Goal: Information Seeking & Learning: Learn about a topic

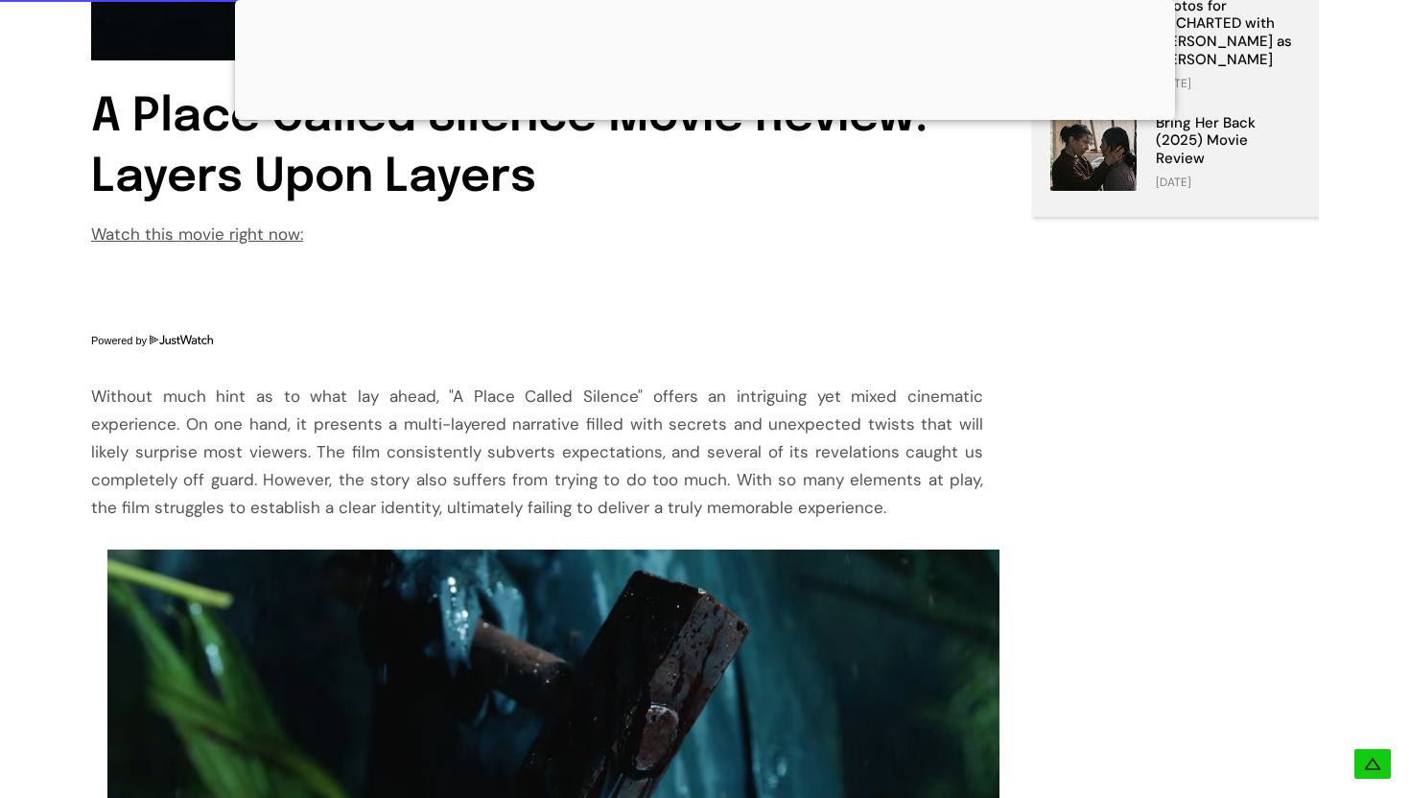
scroll to position [942, 0]
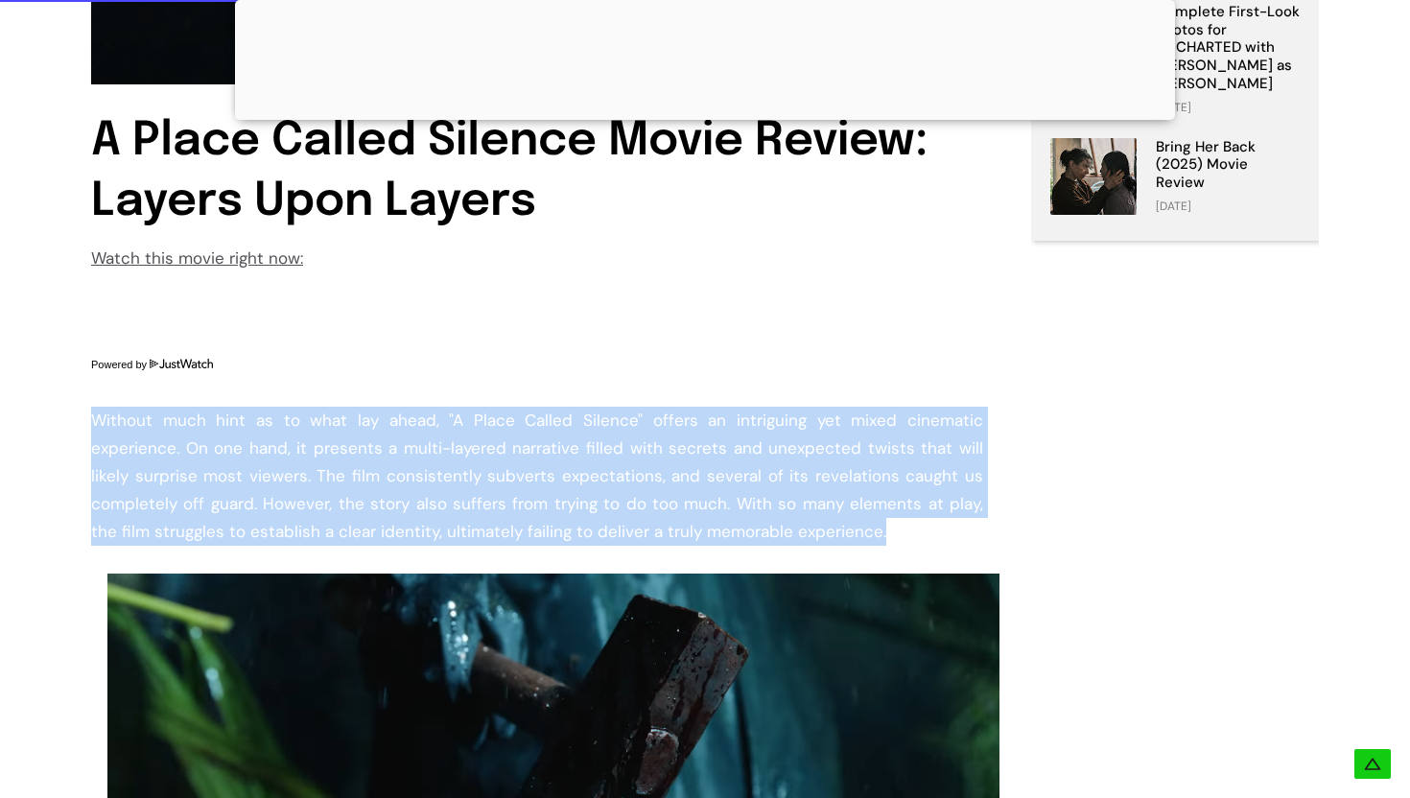
drag, startPoint x: 94, startPoint y: 420, endPoint x: 725, endPoint y: 546, distance: 643.7
copy div "Without much hint as to what lay ahead, "A Place Called Silence" offers an intr…"
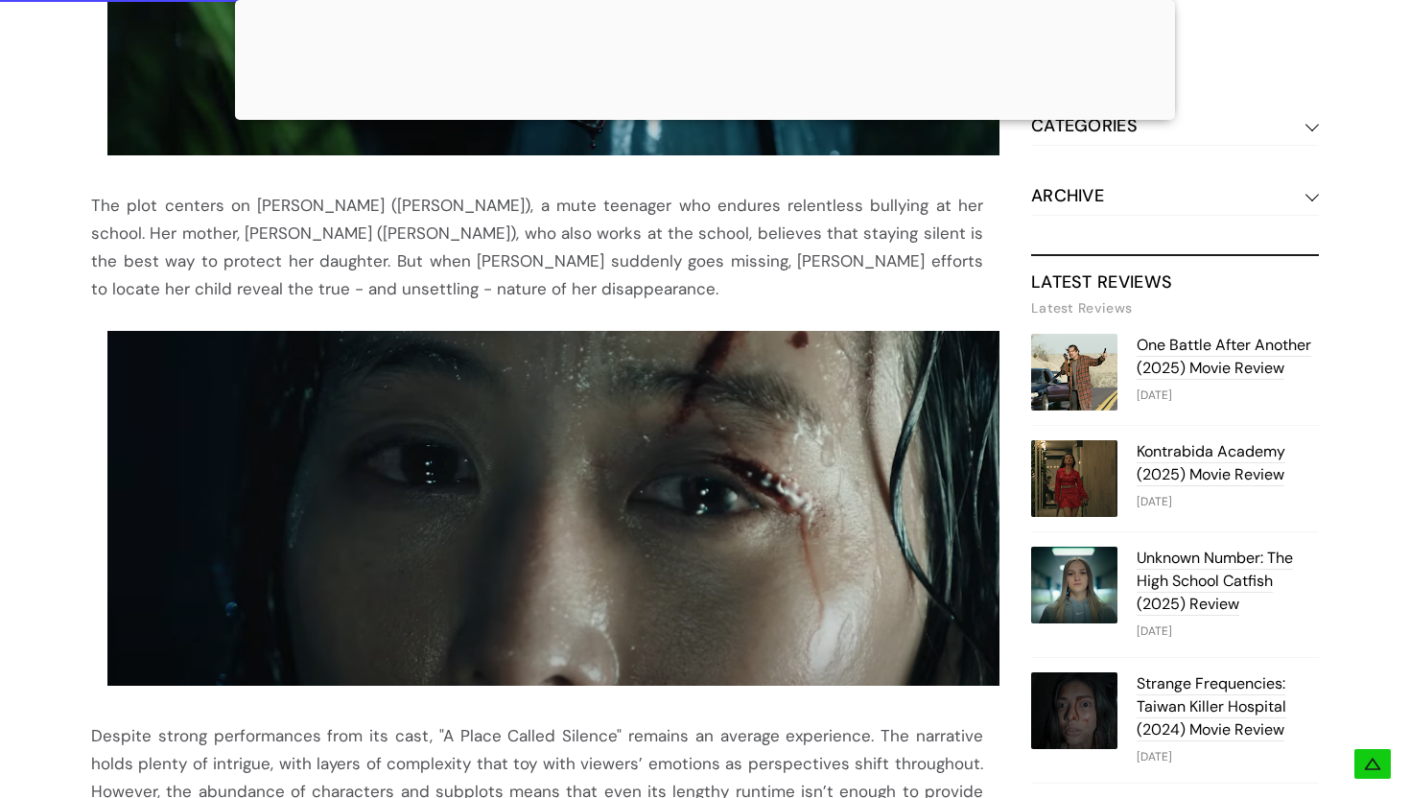
scroll to position [1722, 0]
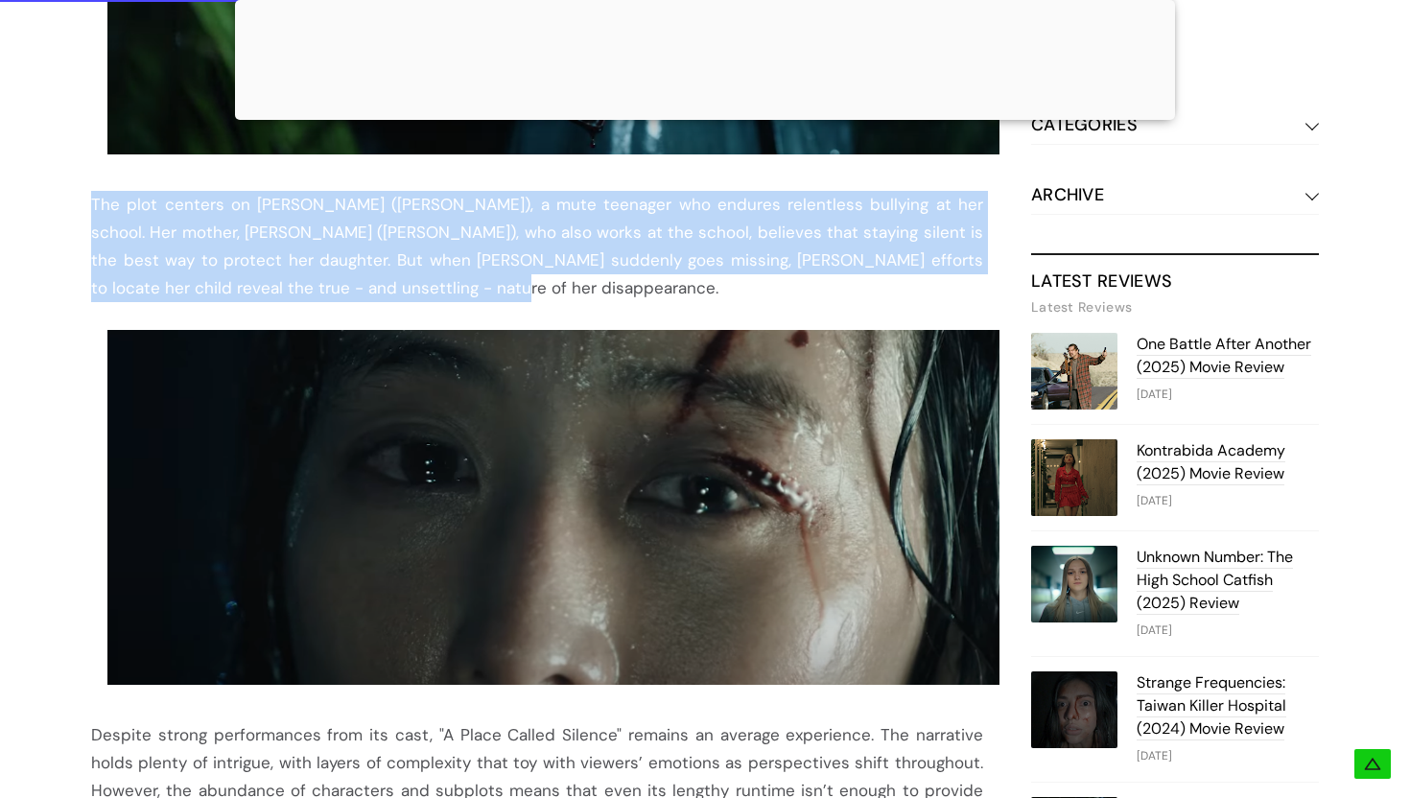
drag, startPoint x: 81, startPoint y: 199, endPoint x: 329, endPoint y: 295, distance: 266.4
click at [329, 295] on div "Table Of Contents A Place Called Silence Movie Review: Layers Upon Layers A Pla…" at bounding box center [705, 270] width 1343 height 2961
copy div "The plot centers on [PERSON_NAME] ([PERSON_NAME]), a mute teenager who endures …"
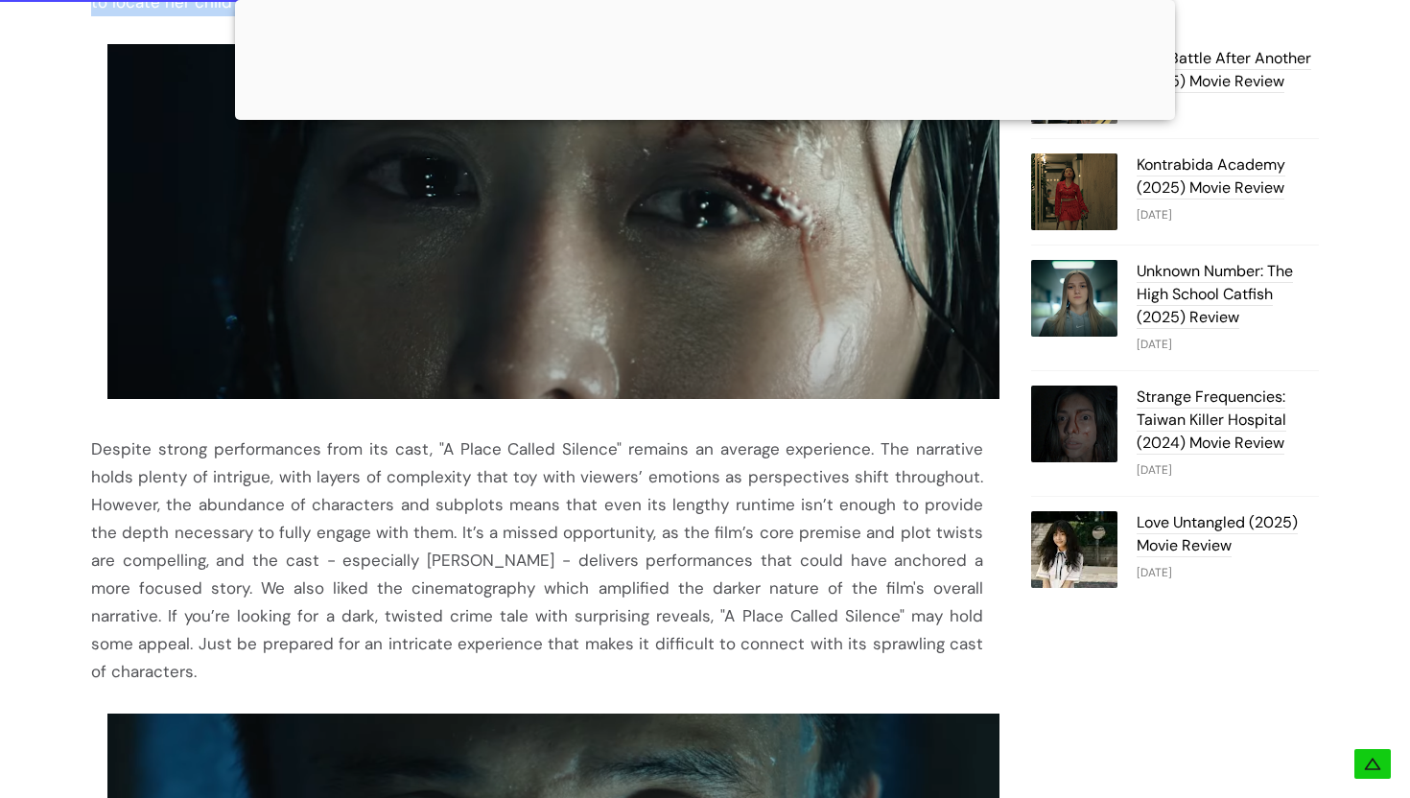
scroll to position [2178, 0]
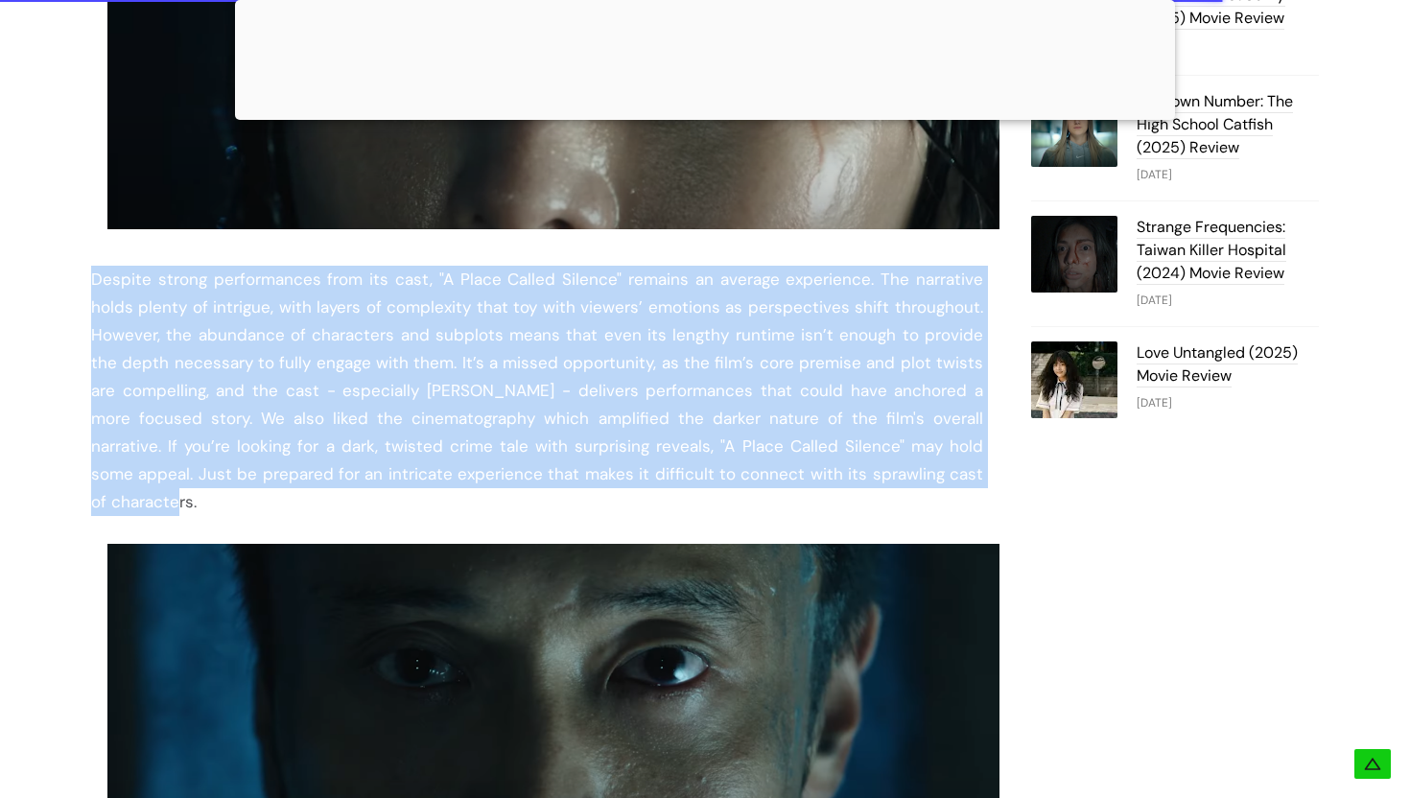
drag, startPoint x: 92, startPoint y: 274, endPoint x: 934, endPoint y: 482, distance: 866.6
click at [934, 482] on div "Despite strong performances from its cast, "A Place Called Silence" remains an …" at bounding box center [537, 391] width 892 height 250
copy div "Despite strong performances from its cast, "A Place Called Silence" remains an …"
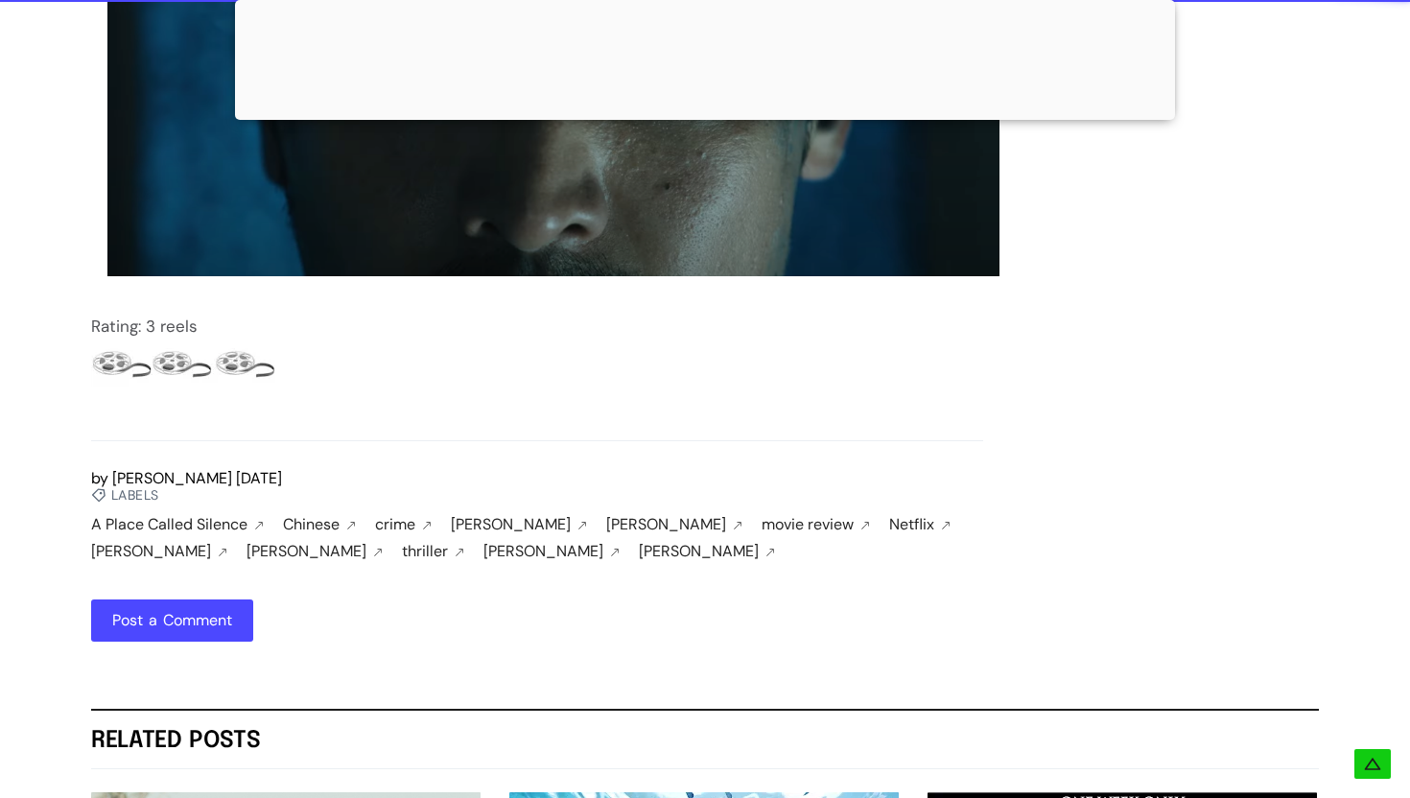
scroll to position [2888, 0]
